Goal: Obtain resource: Download file/media

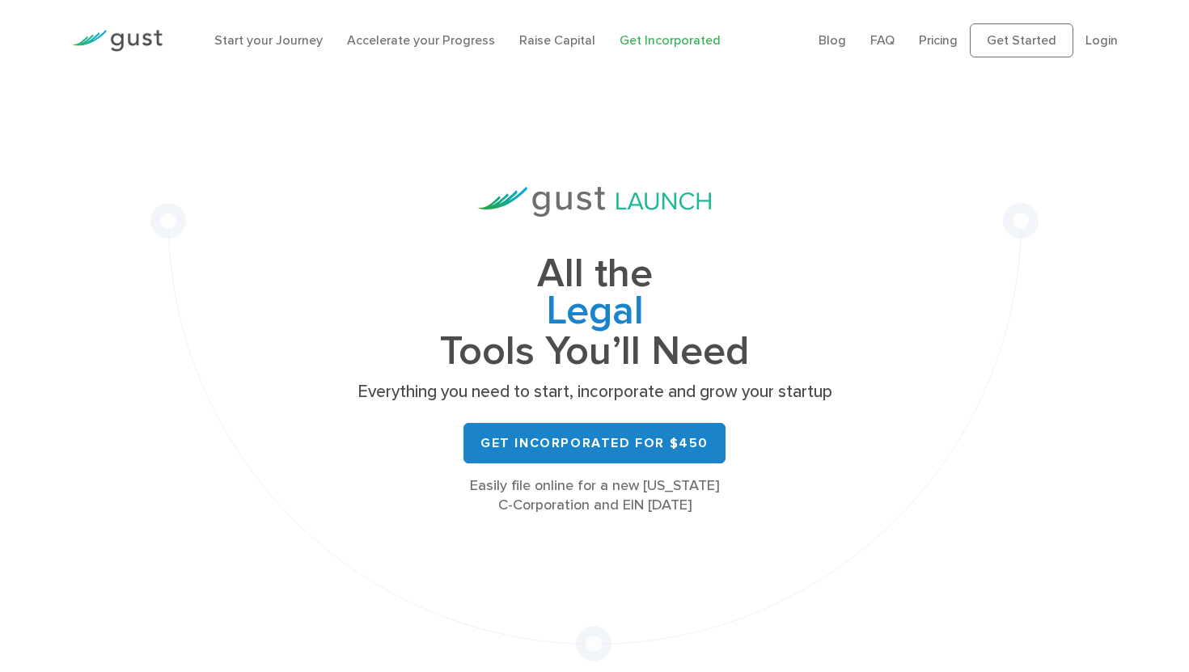
click at [1096, 50] on ul "Blog FAQ Pricing Get Started Login Login" at bounding box center [967, 40] width 299 height 34
click at [1096, 43] on link "Login" at bounding box center [1101, 39] width 32 height 15
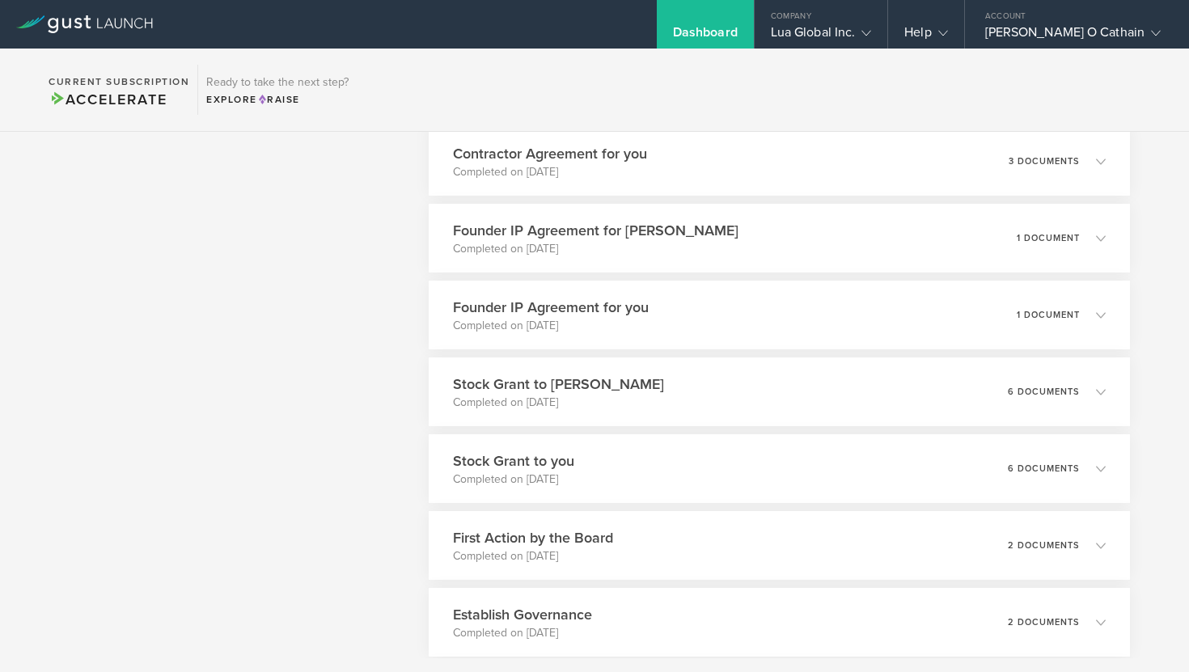
scroll to position [1567, 0]
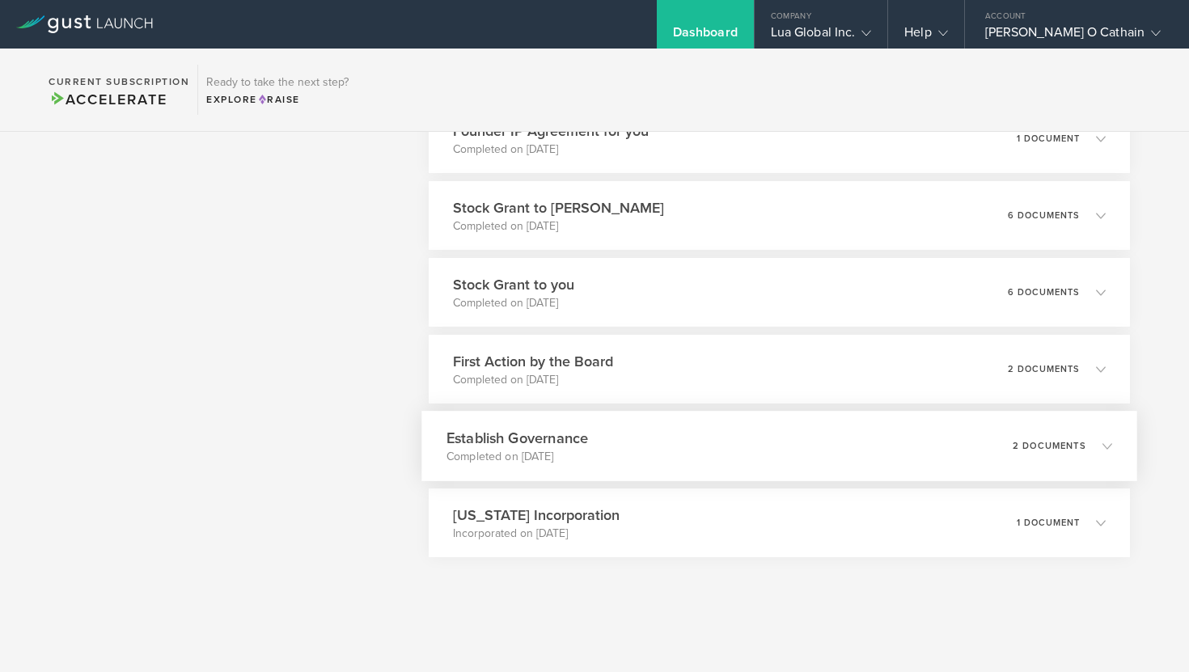
click at [1089, 448] on icon at bounding box center [1098, 445] width 27 height 15
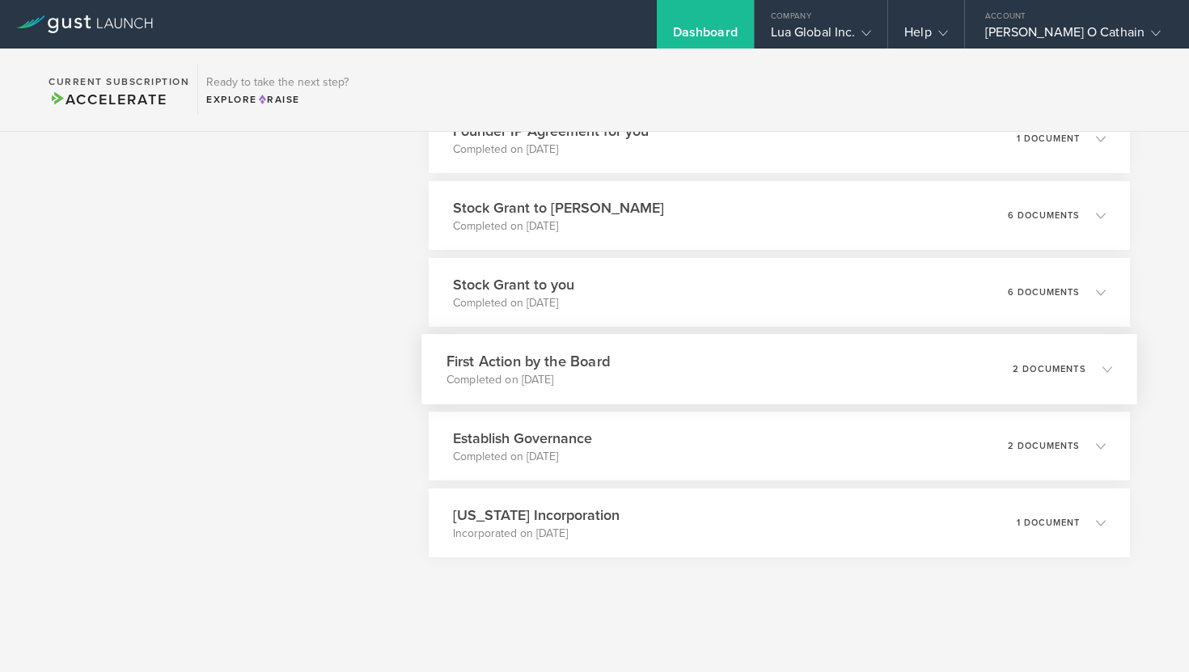
click at [972, 370] on div "First Action by the Board Completed on [DATE] 2 documents" at bounding box center [779, 369] width 716 height 70
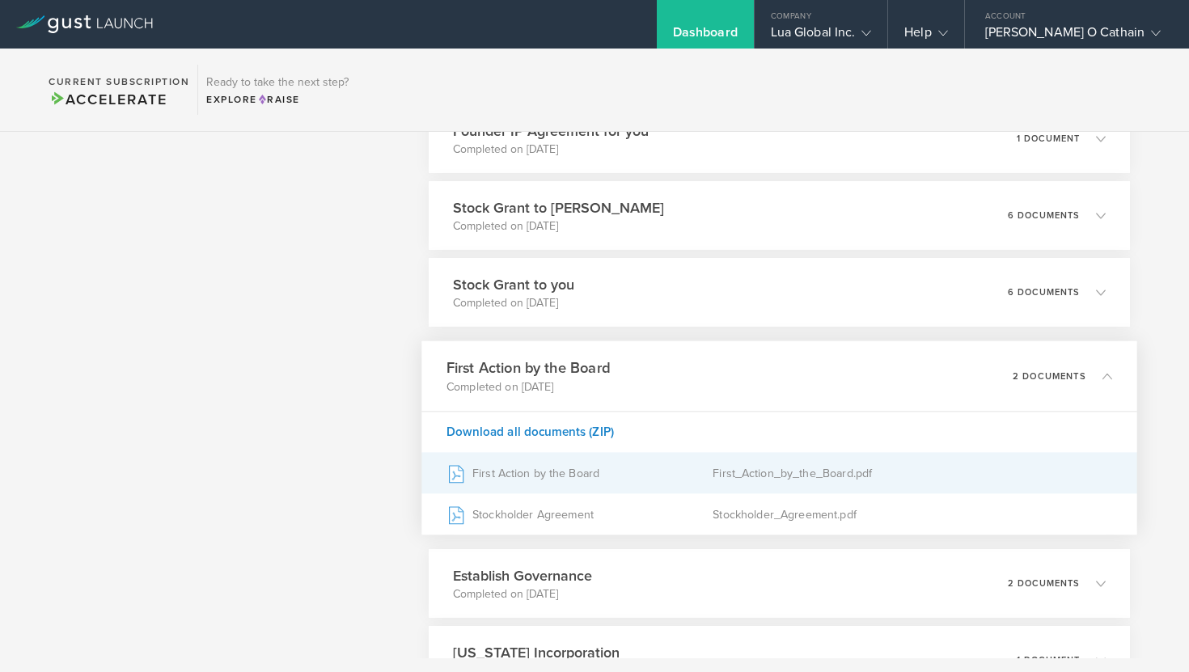
click at [812, 477] on div "First_Action_by_the_Board.pdf" at bounding box center [911, 473] width 399 height 40
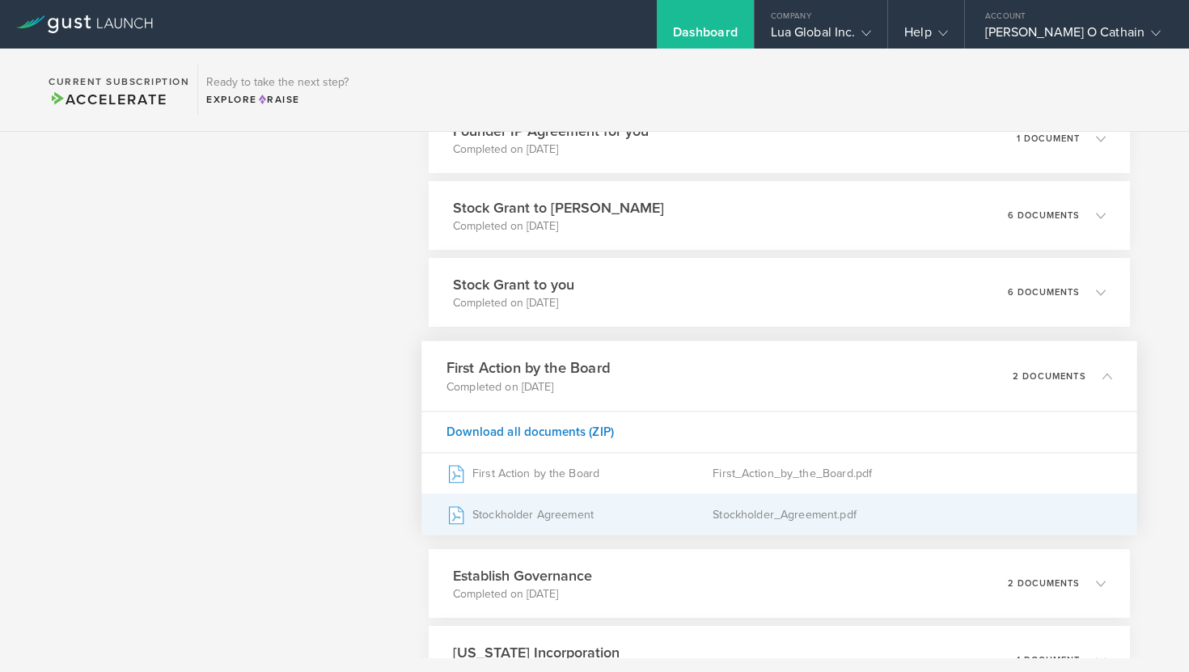
click at [692, 517] on div "Stockholder Agreement" at bounding box center [579, 514] width 266 height 40
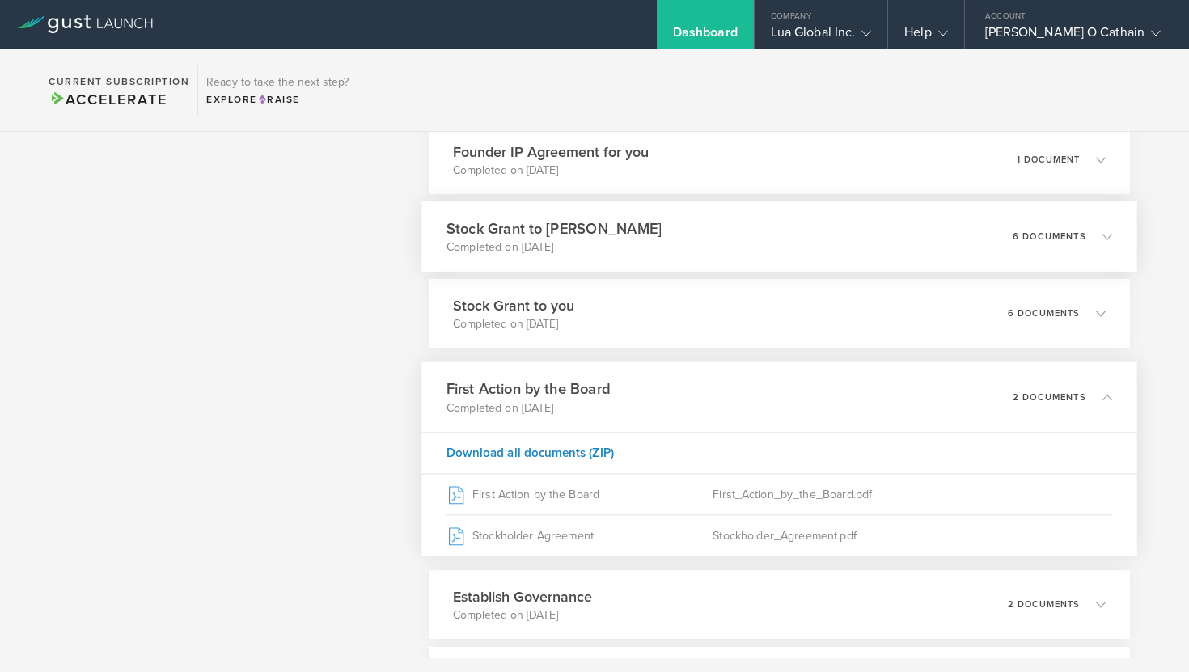
scroll to position [1520, 0]
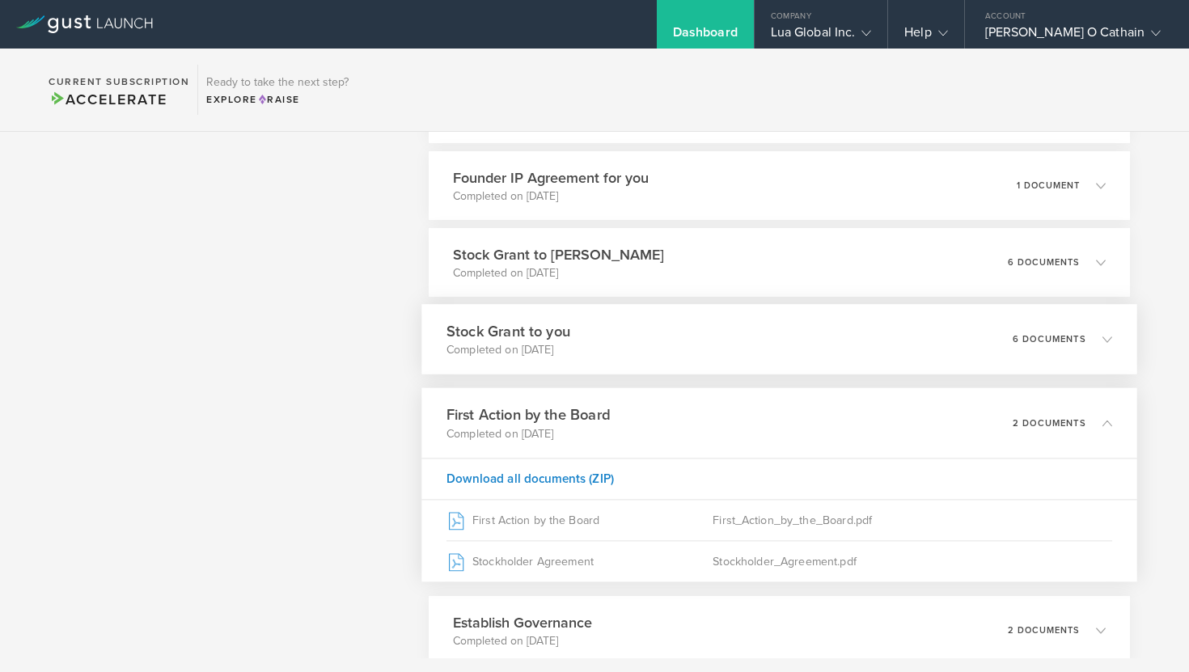
click at [823, 325] on div "Stock Grant to you Completed on [DATE] 6 documents" at bounding box center [779, 339] width 716 height 70
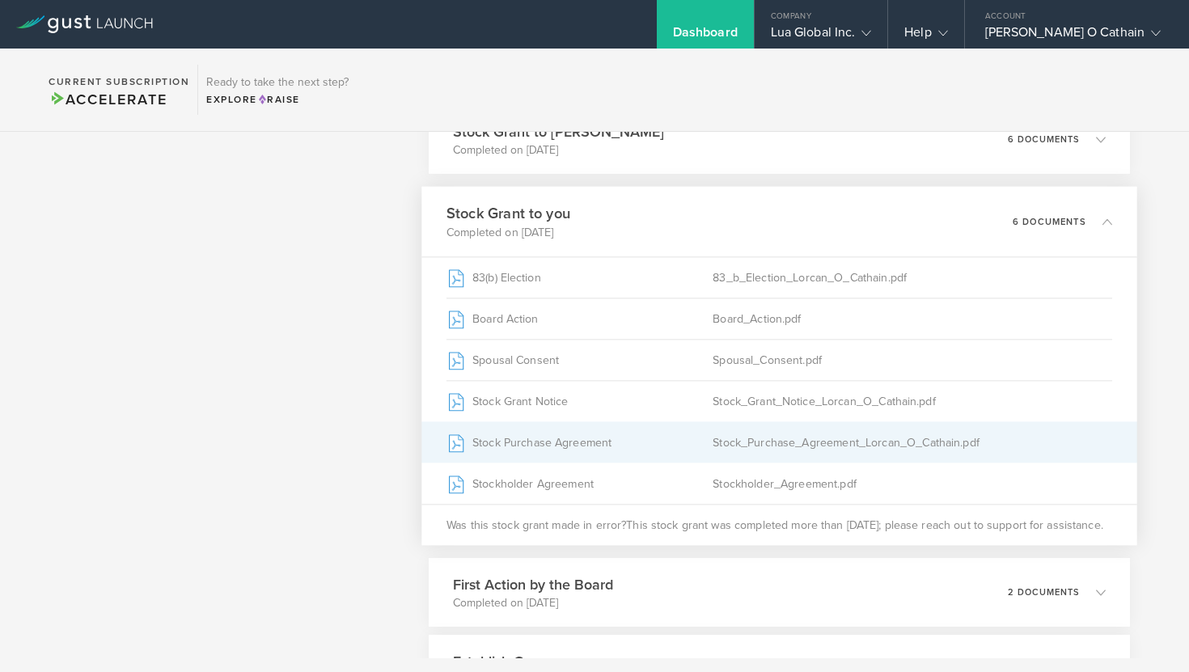
scroll to position [1655, 0]
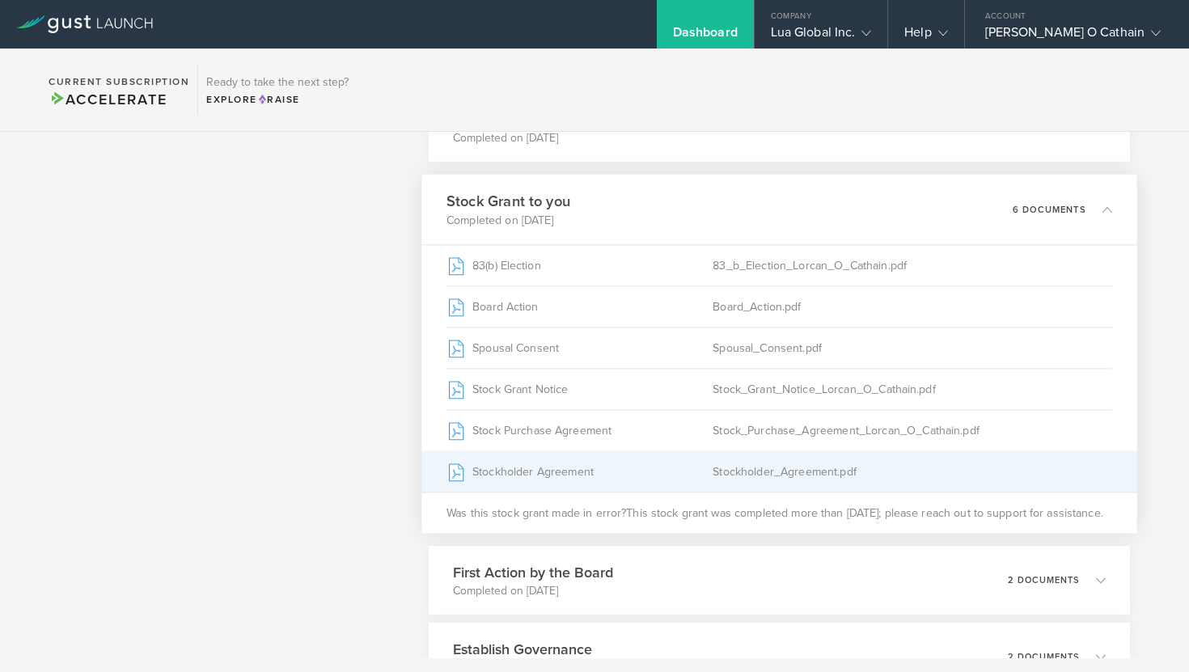
click at [755, 463] on div "Stockholder_Agreement.pdf" at bounding box center [911, 471] width 399 height 40
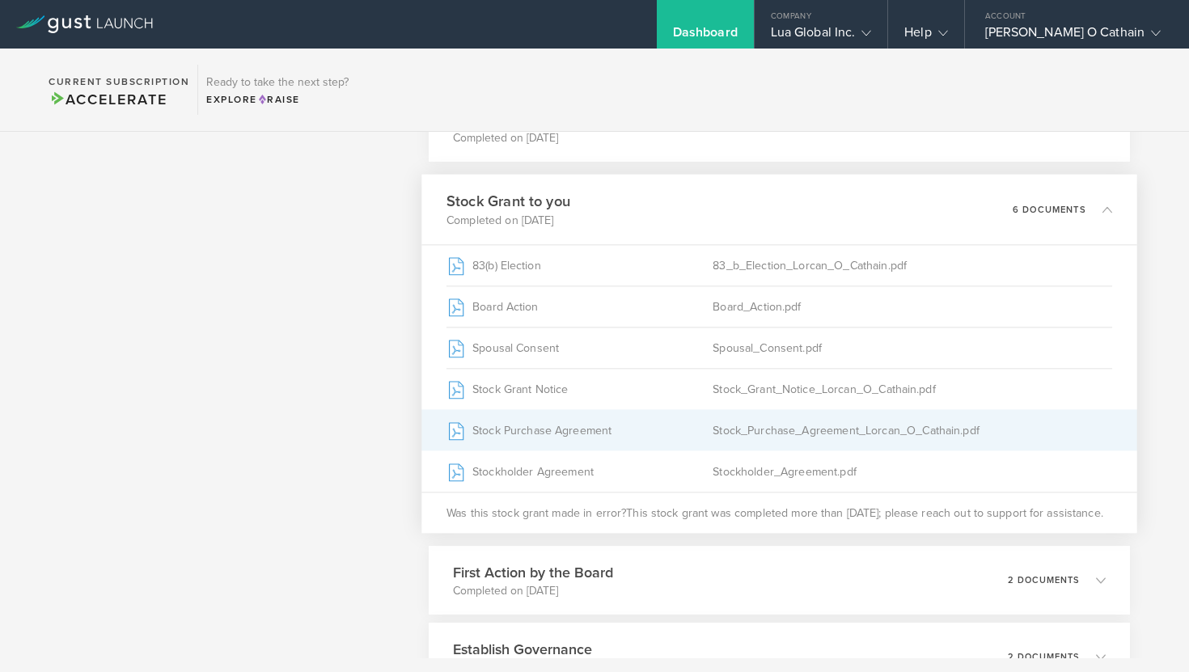
click at [756, 425] on div "Stock_Purchase_Agreement_Lorcan_O_Cathain.pdf" at bounding box center [911, 430] width 399 height 40
